Goal: Task Accomplishment & Management: Manage account settings

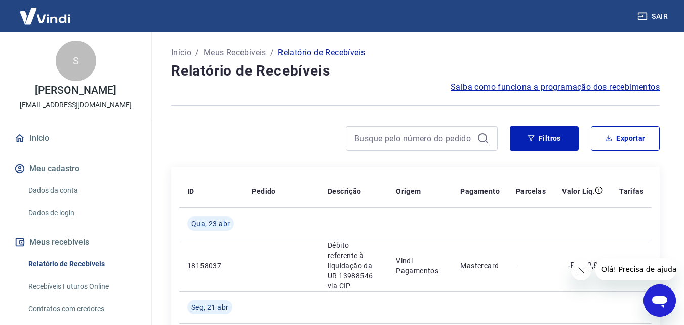
click at [576, 272] on button "Fechar mensagem da empresa" at bounding box center [581, 270] width 20 height 20
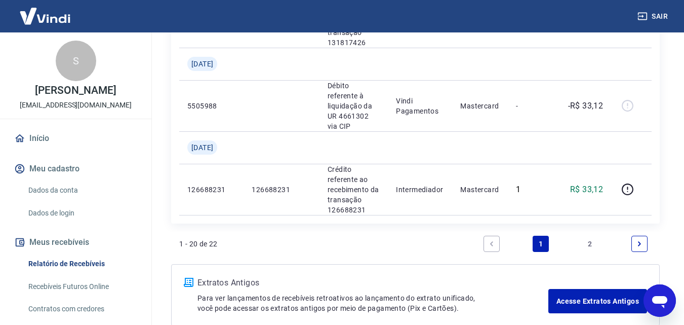
scroll to position [1498, 0]
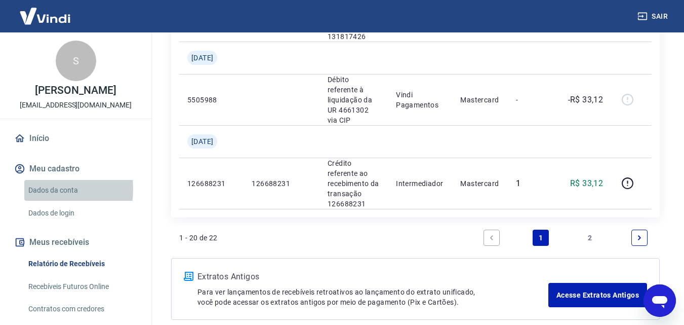
click at [37, 189] on link "Dados da conta" at bounding box center [81, 190] width 115 height 21
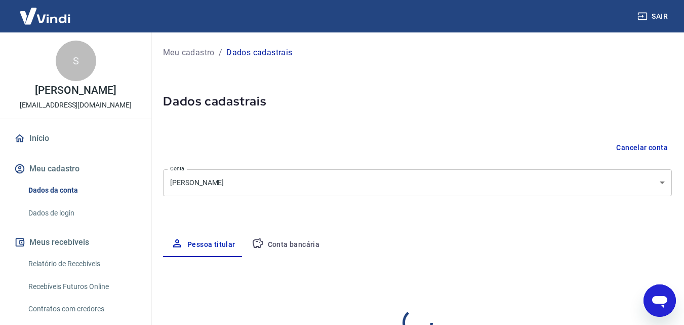
select select "PR"
